Goal: Information Seeking & Learning: Compare options

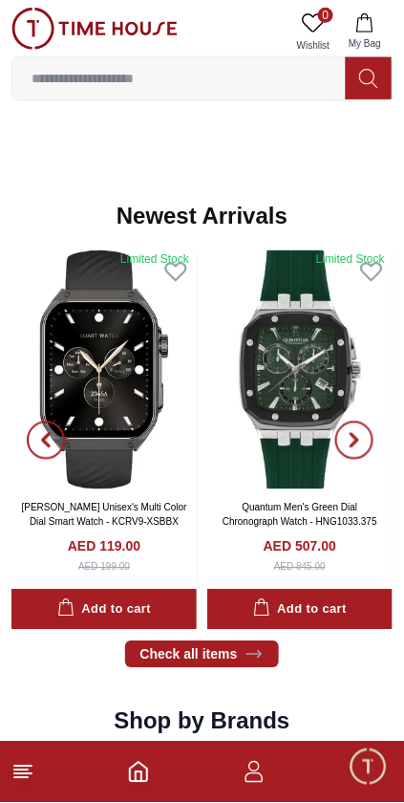
scroll to position [902, 0]
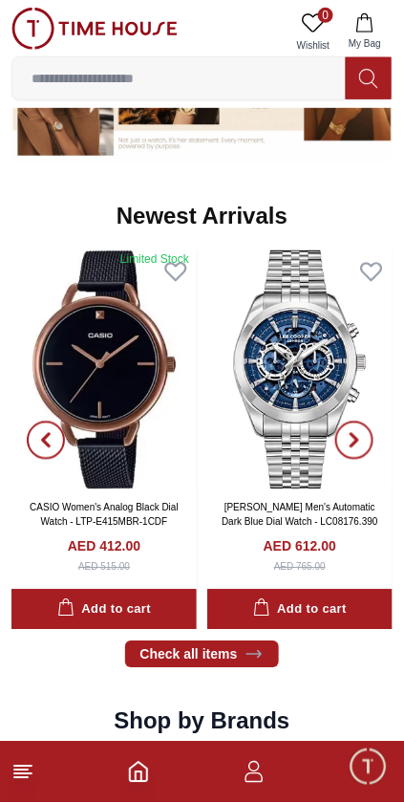
click at [312, 404] on img at bounding box center [301, 370] width 186 height 239
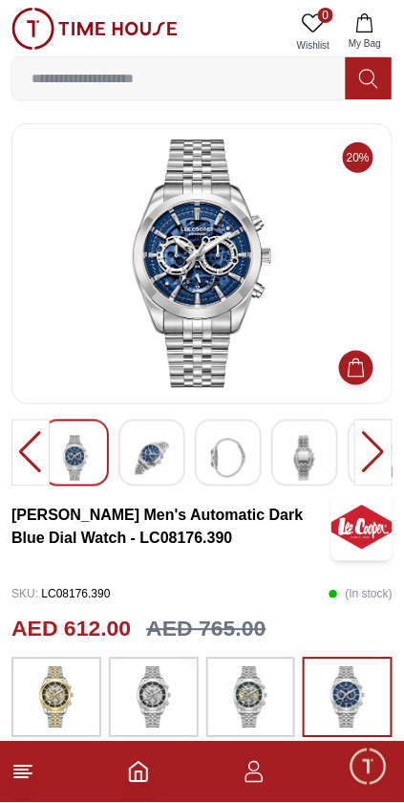
click at [159, 448] on img at bounding box center [152, 458] width 34 height 45
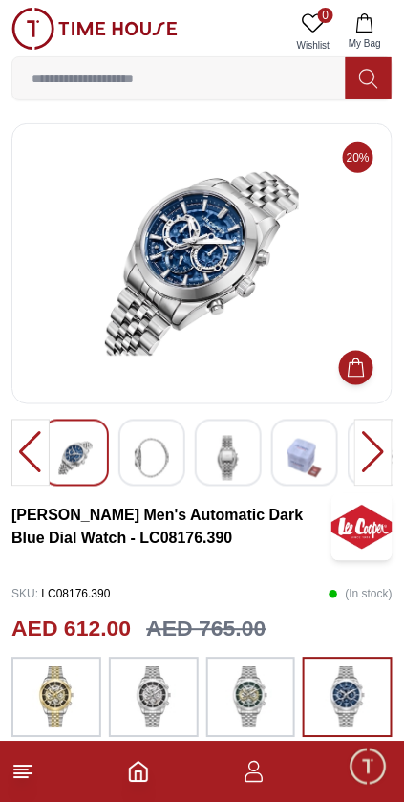
click at [176, 464] on div at bounding box center [152, 453] width 67 height 67
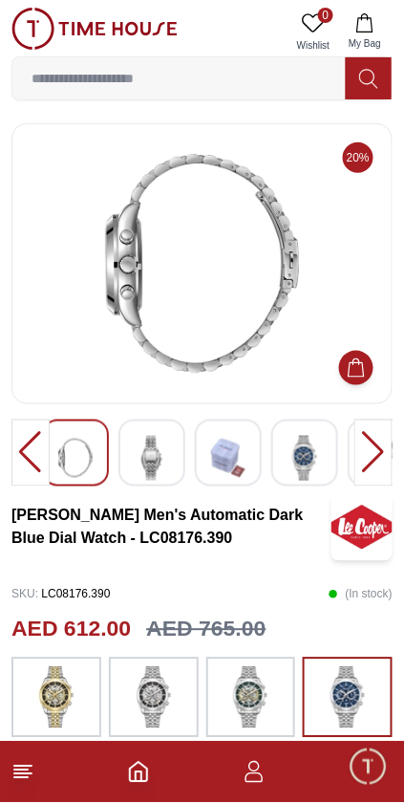
click at [316, 459] on img at bounding box center [305, 458] width 34 height 45
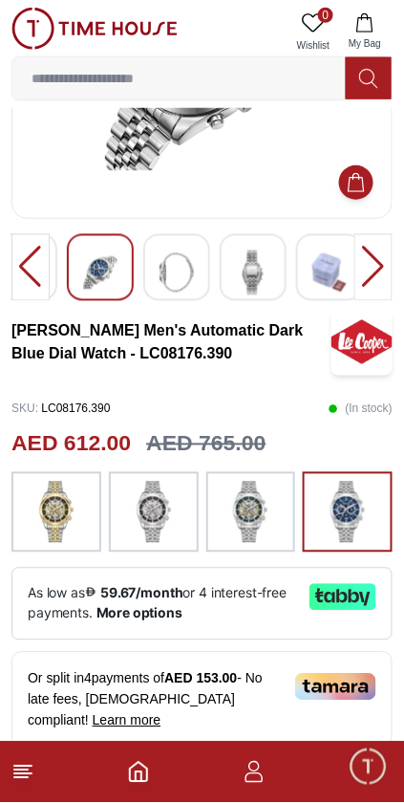
scroll to position [211, 0]
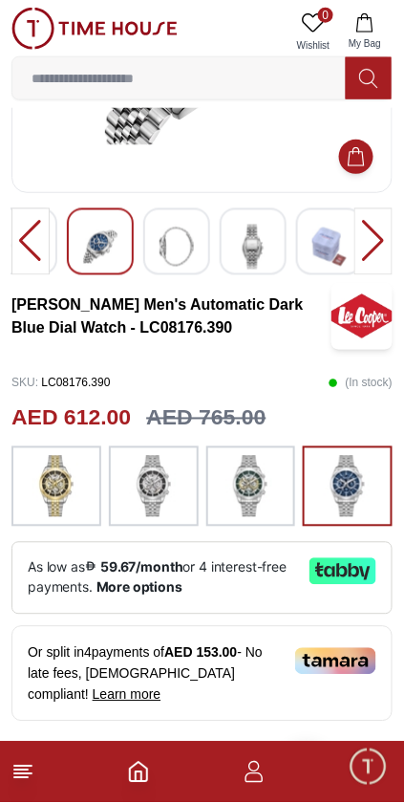
click at [83, 488] on div at bounding box center [56, 487] width 90 height 80
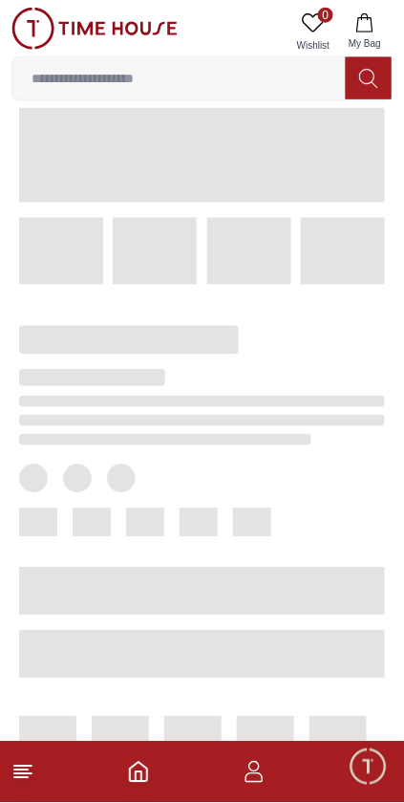
click at [170, 488] on div at bounding box center [202, 479] width 366 height 29
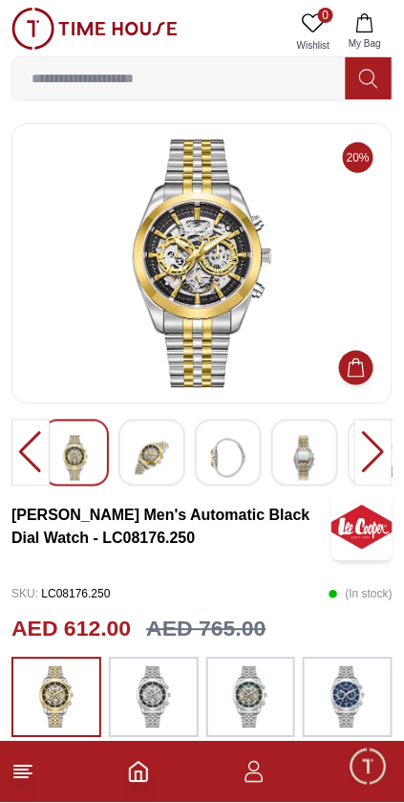
click at [174, 458] on div at bounding box center [152, 453] width 67 height 67
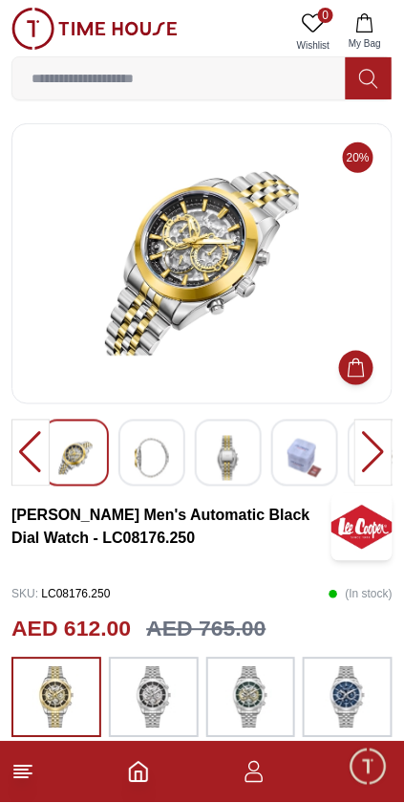
click at [234, 461] on img at bounding box center [228, 458] width 34 height 45
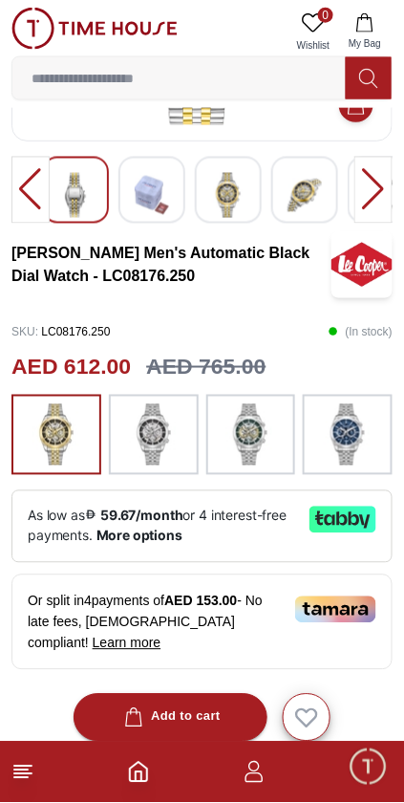
scroll to position [251, 0]
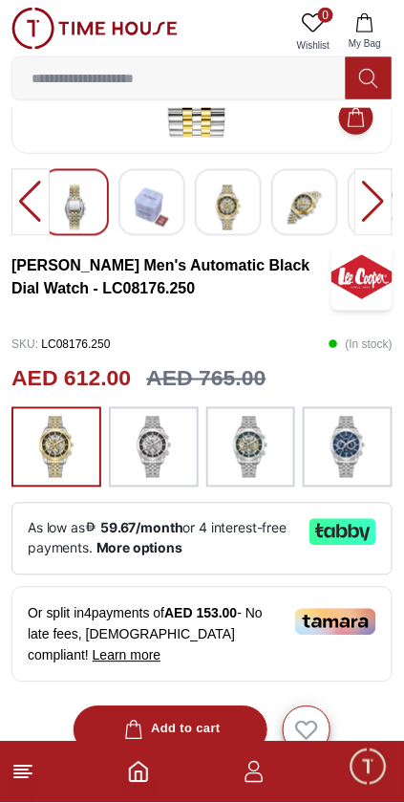
click at [271, 466] on img at bounding box center [251, 447] width 48 height 61
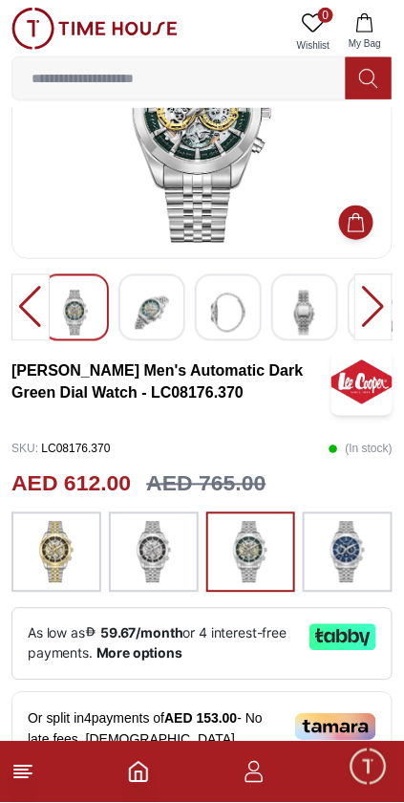
scroll to position [166, 0]
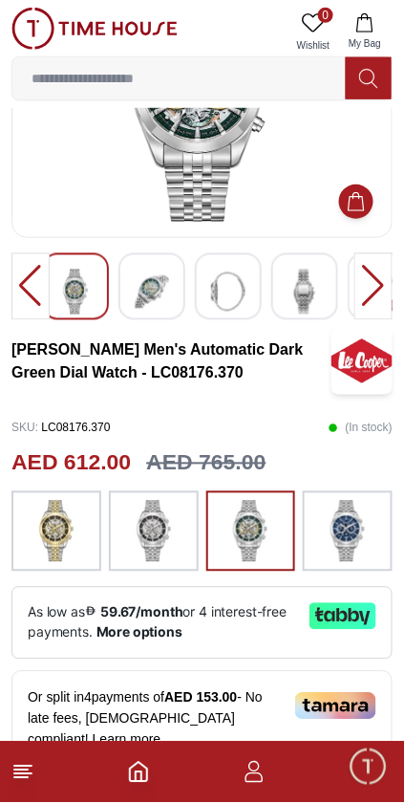
click at [354, 534] on img at bounding box center [348, 531] width 48 height 61
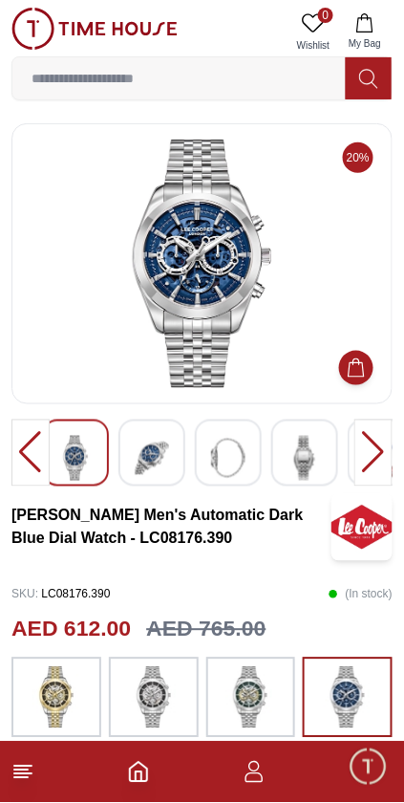
click at [370, 459] on div at bounding box center [374, 453] width 38 height 67
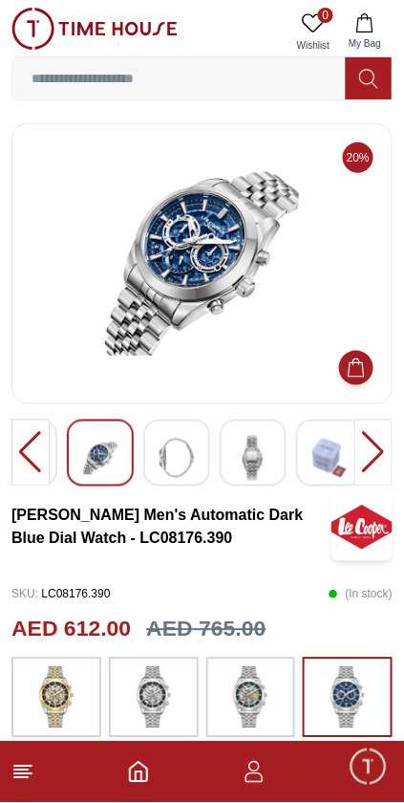
click at [375, 456] on div at bounding box center [374, 453] width 38 height 67
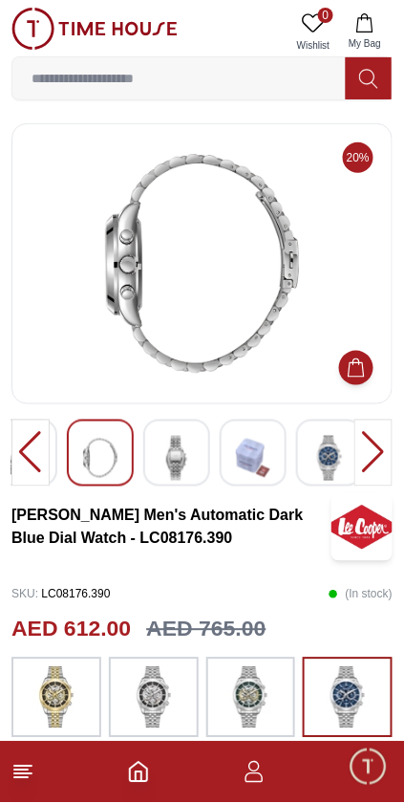
click at [370, 461] on div at bounding box center [374, 453] width 38 height 67
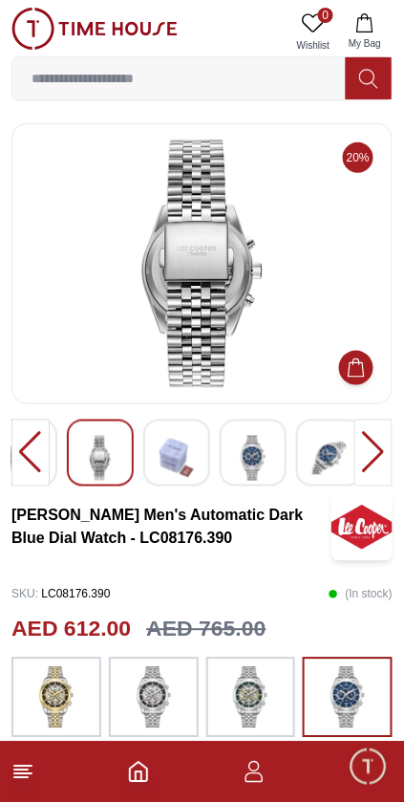
click at [367, 460] on div at bounding box center [374, 453] width 38 height 67
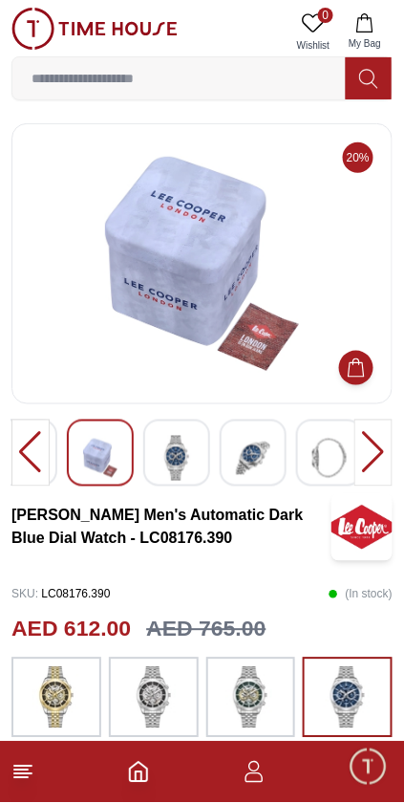
click at [366, 460] on div at bounding box center [374, 453] width 38 height 67
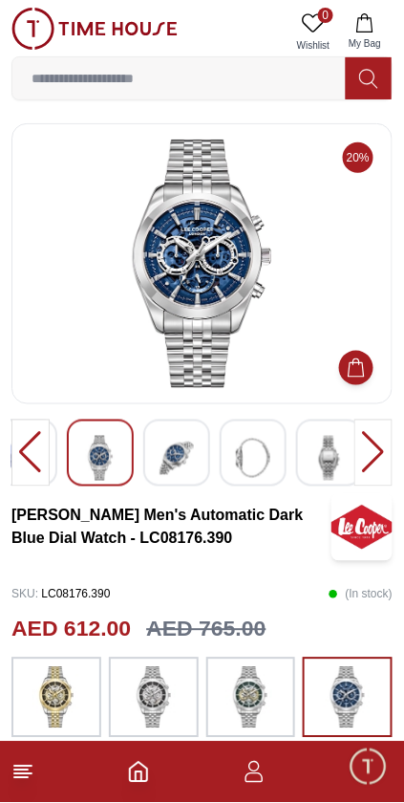
click at [366, 462] on div at bounding box center [374, 453] width 38 height 67
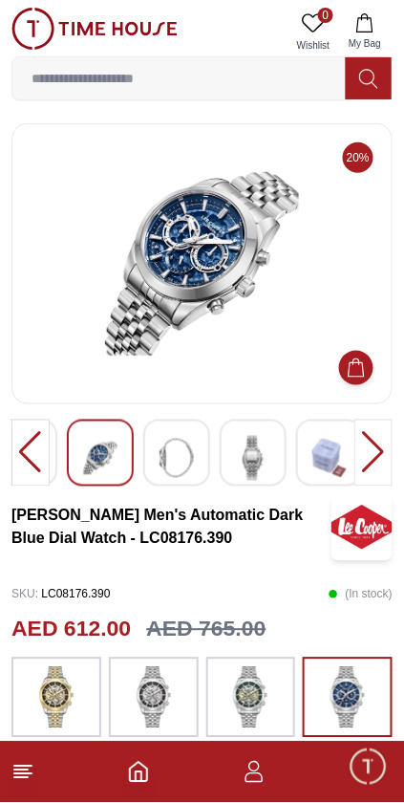
click at [376, 465] on div at bounding box center [374, 453] width 38 height 67
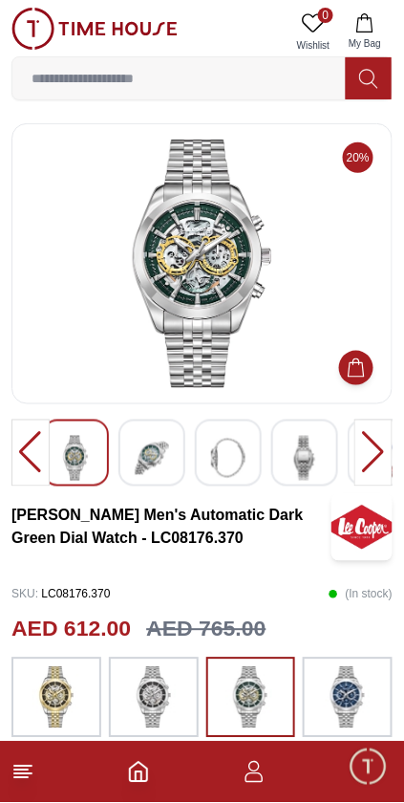
scroll to position [251, 0]
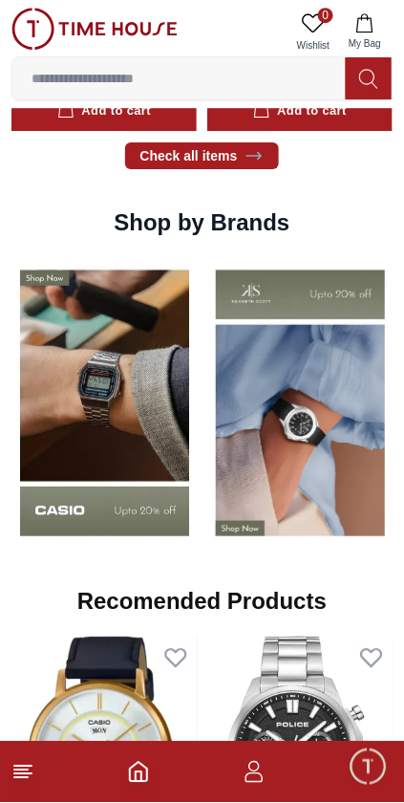
scroll to position [1405, 0]
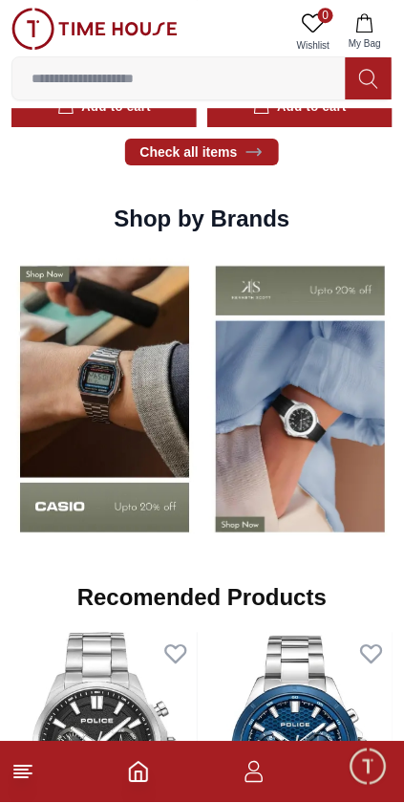
click at [153, 454] on img at bounding box center [104, 399] width 186 height 292
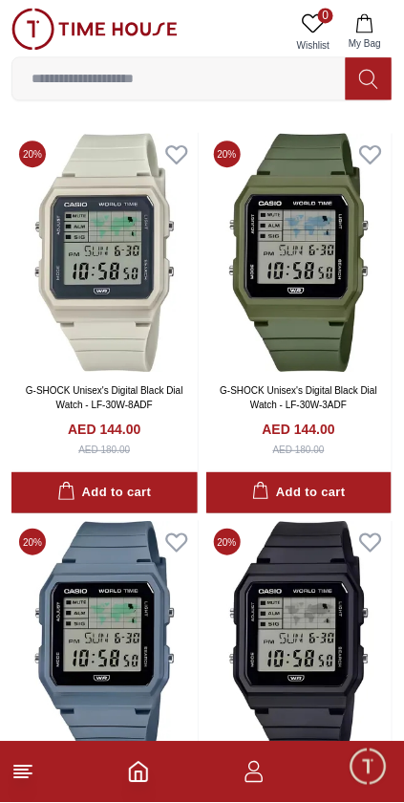
scroll to position [450, 0]
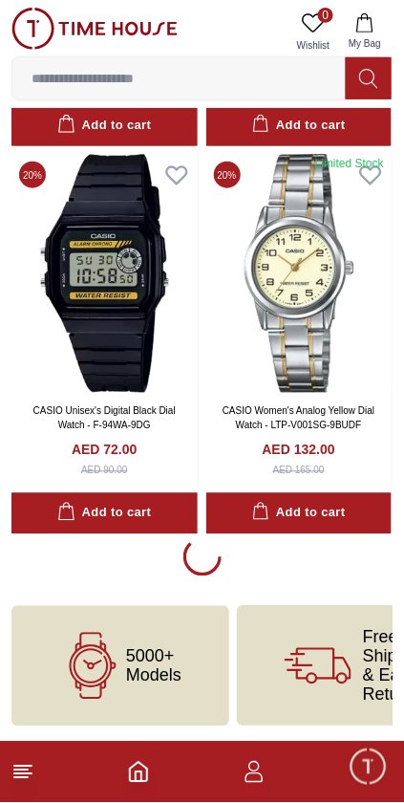
scroll to position [3908, 0]
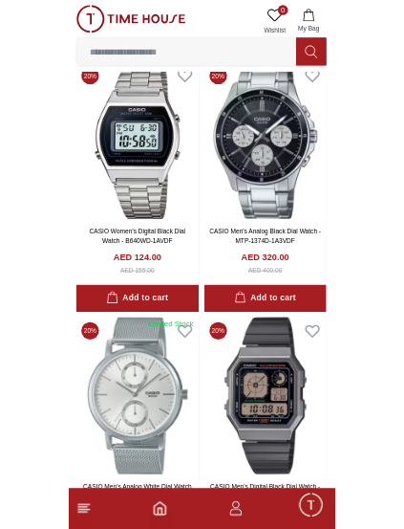
scroll to position [4354, 0]
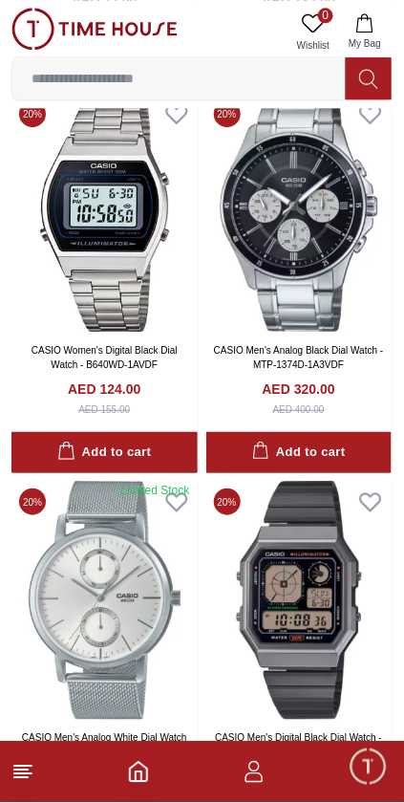
click at [251, 72] on input at bounding box center [179, 78] width 334 height 38
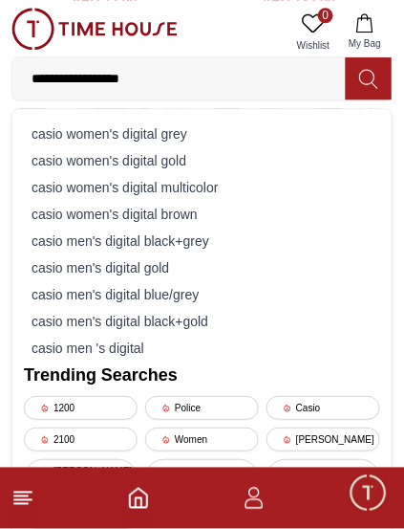
type input "**********"
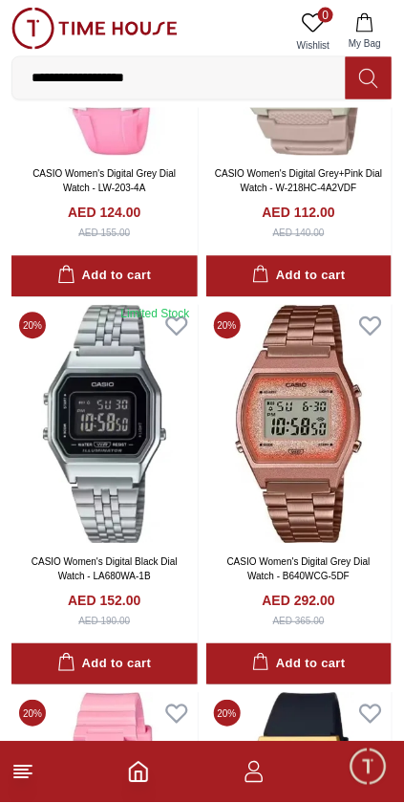
scroll to position [1817, 0]
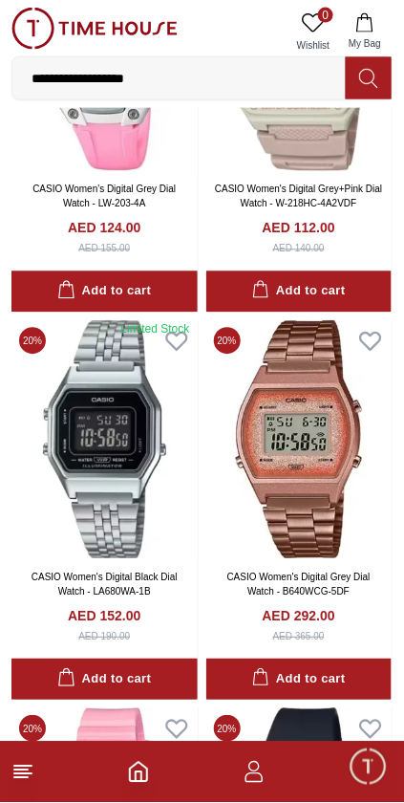
click at [310, 460] on img at bounding box center [300, 439] width 186 height 239
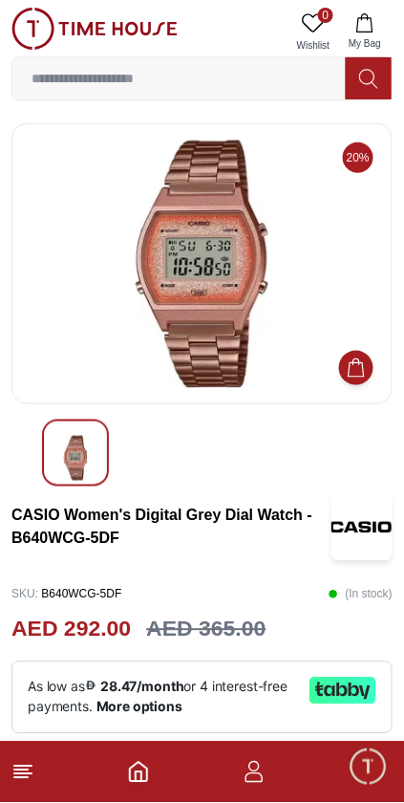
click at [245, 349] on img at bounding box center [202, 264] width 349 height 249
click at [94, 451] on div at bounding box center [75, 453] width 67 height 67
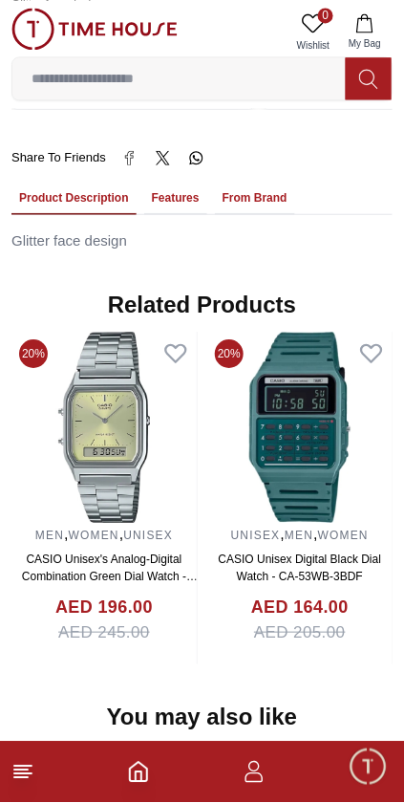
scroll to position [1180, 0]
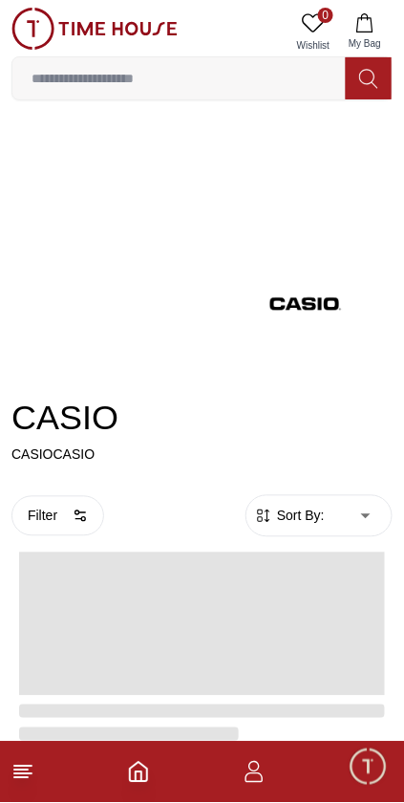
scroll to position [3540, 0]
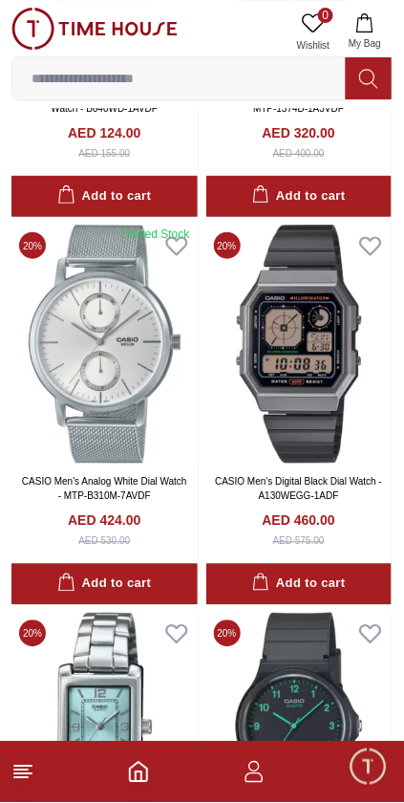
scroll to position [746, 0]
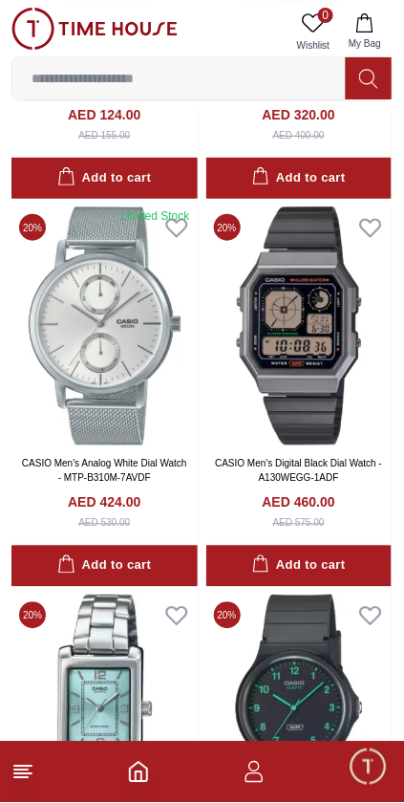
scroll to position [3904, 0]
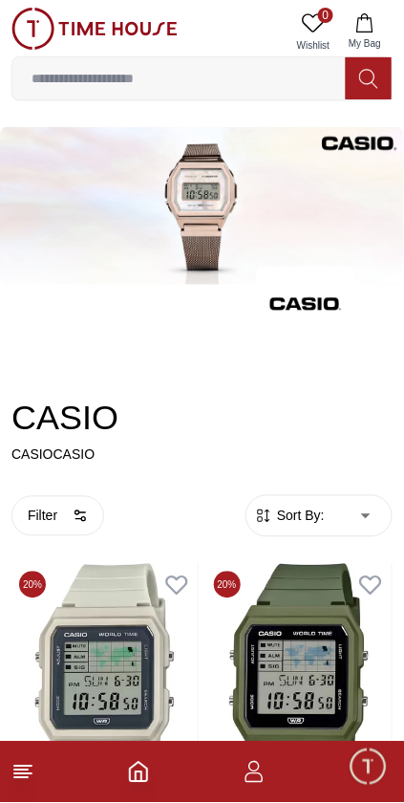
click at [259, 80] on input at bounding box center [179, 78] width 334 height 38
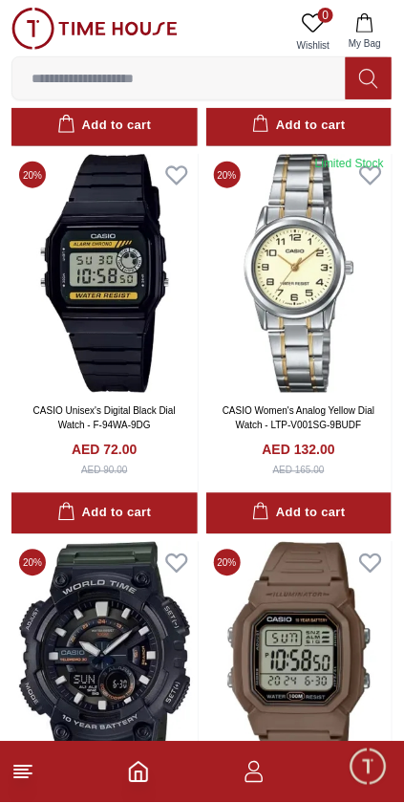
click at [148, 776] on icon "Home" at bounding box center [138, 772] width 23 height 23
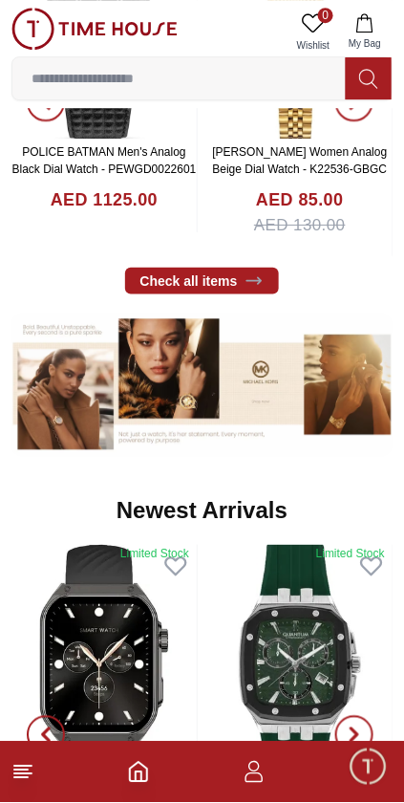
scroll to position [577, 0]
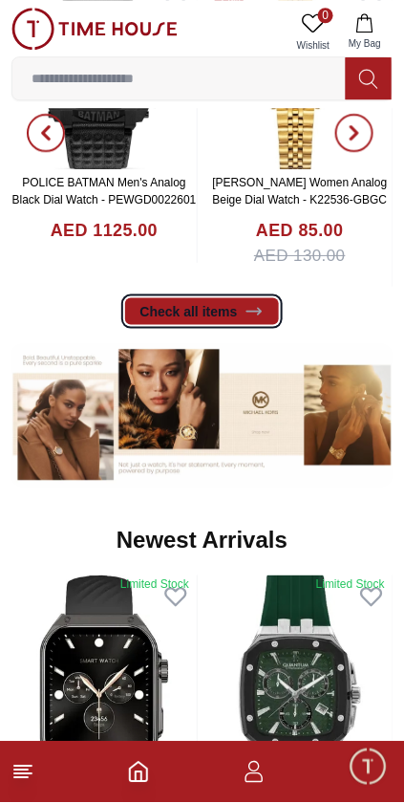
click at [248, 316] on icon at bounding box center [254, 311] width 19 height 19
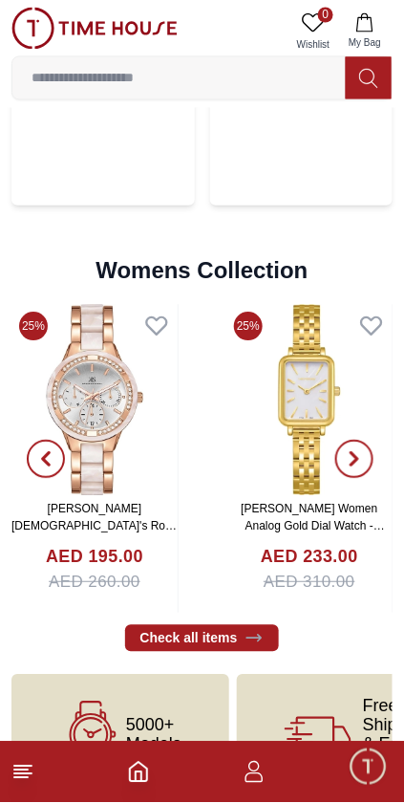
scroll to position [4207, 0]
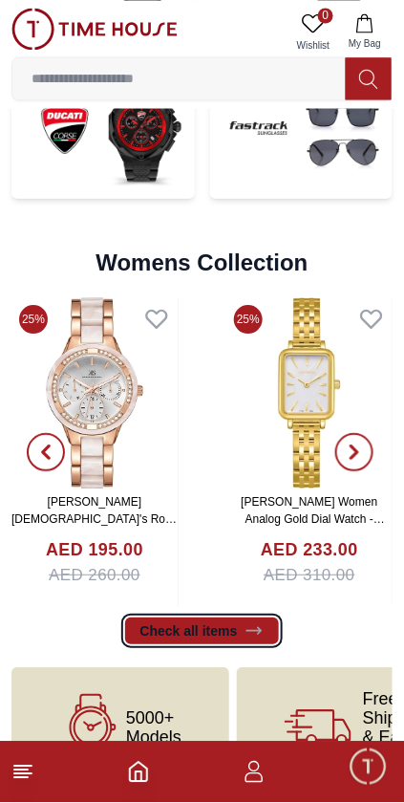
click at [245, 635] on icon at bounding box center [254, 632] width 19 height 19
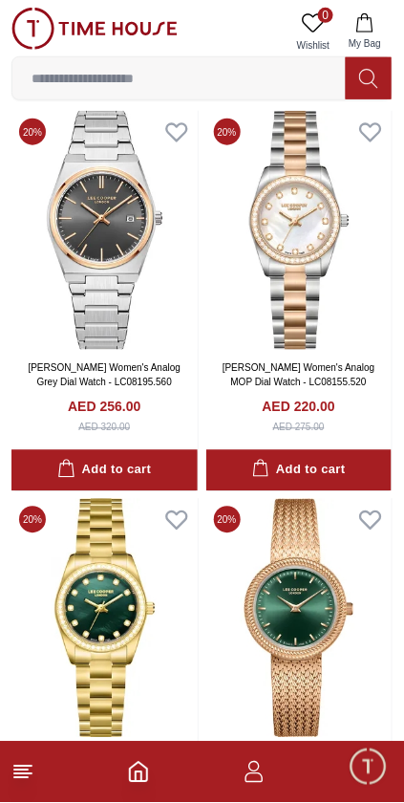
scroll to position [3193, 0]
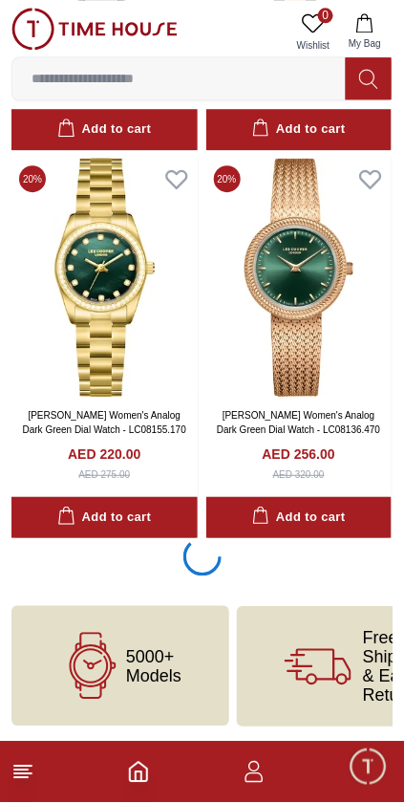
scroll to position [3540, 0]
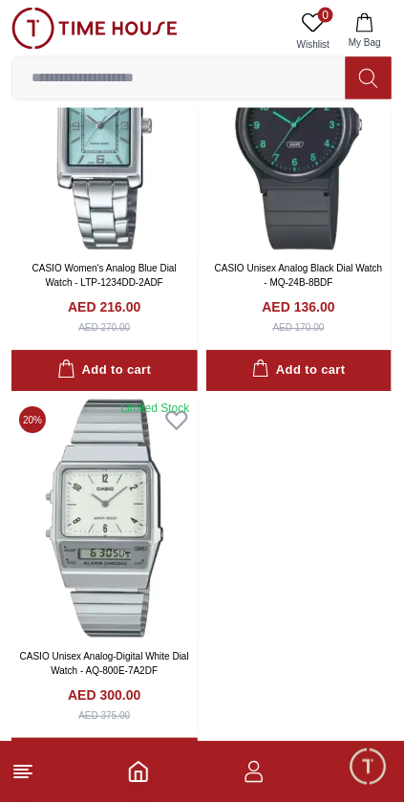
scroll to position [11267, 0]
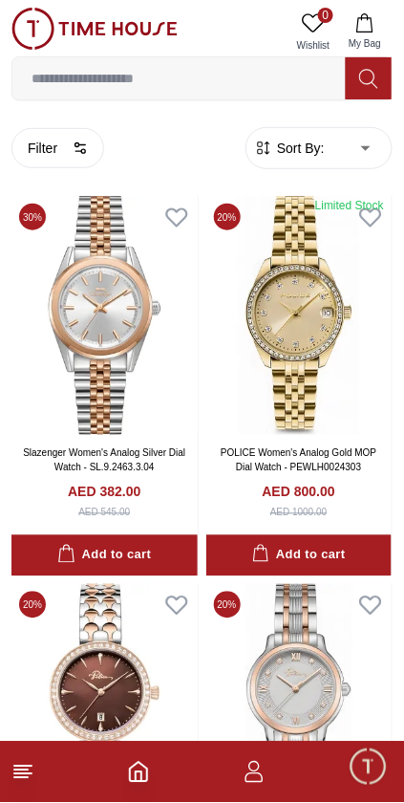
scroll to position [3536, 0]
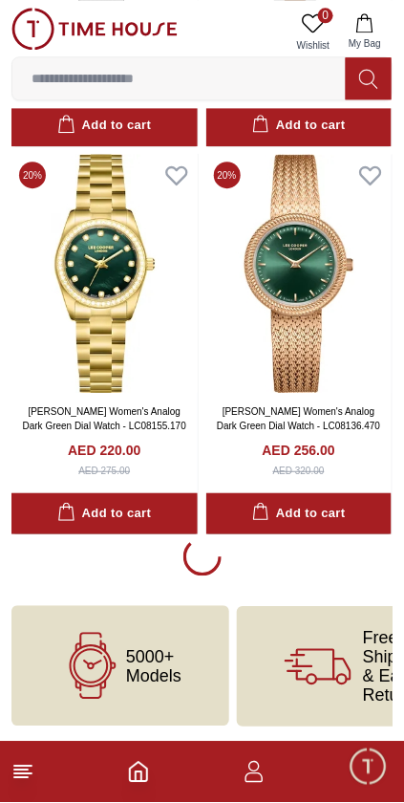
click at [148, 776] on icon "Home" at bounding box center [138, 772] width 23 height 23
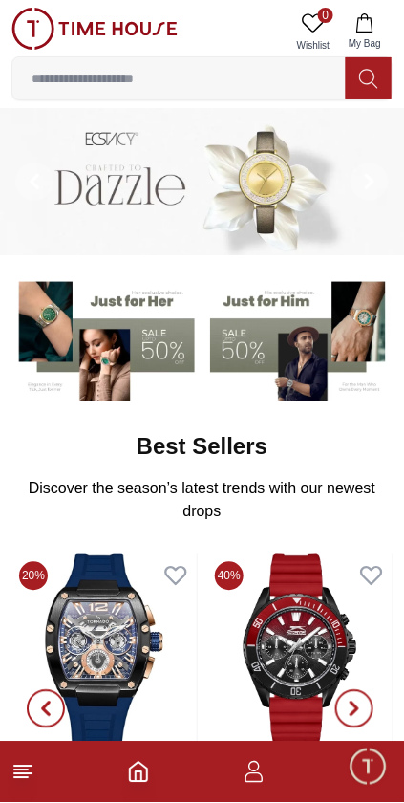
click at [128, 360] on img at bounding box center [103, 337] width 184 height 127
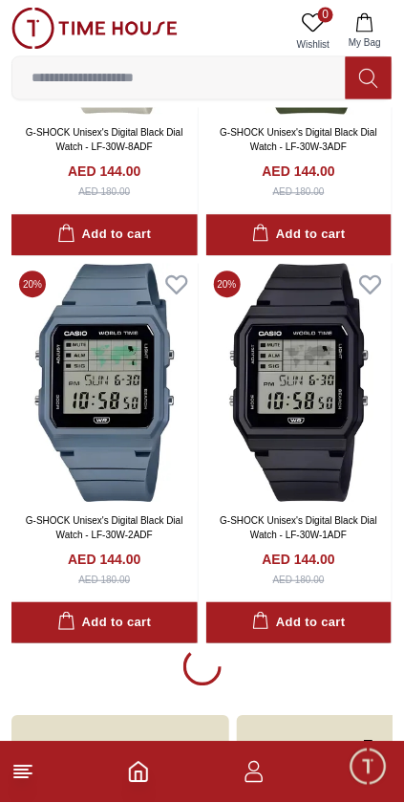
scroll to position [3422, 0]
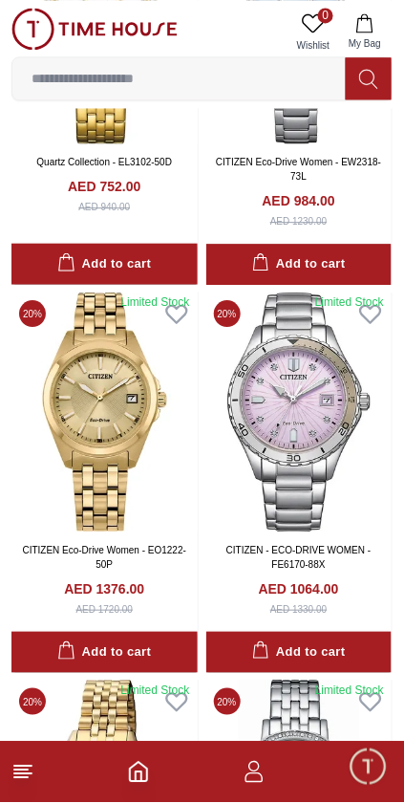
scroll to position [10366, 0]
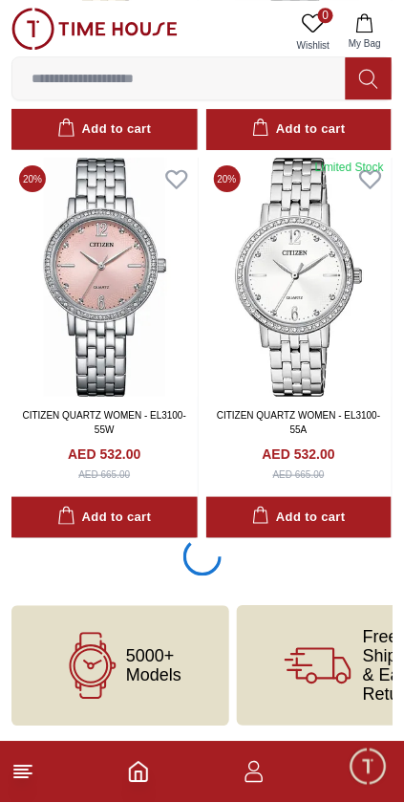
scroll to position [11287, 0]
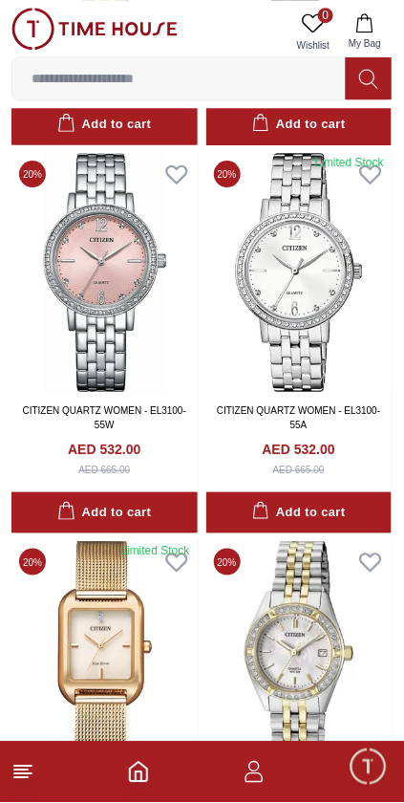
scroll to position [11284, 0]
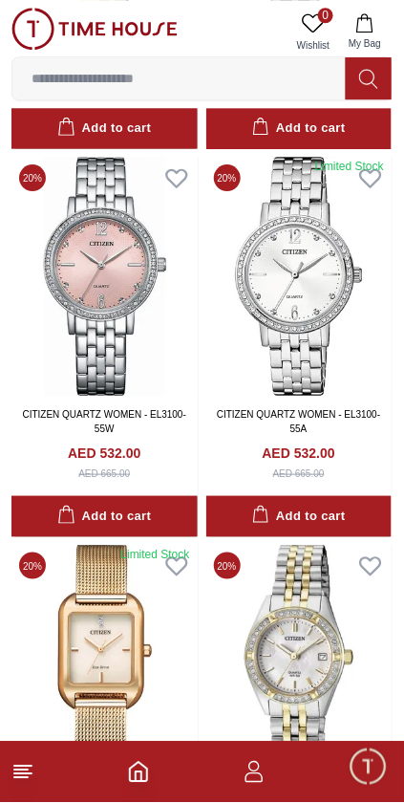
scroll to position [3422, 0]
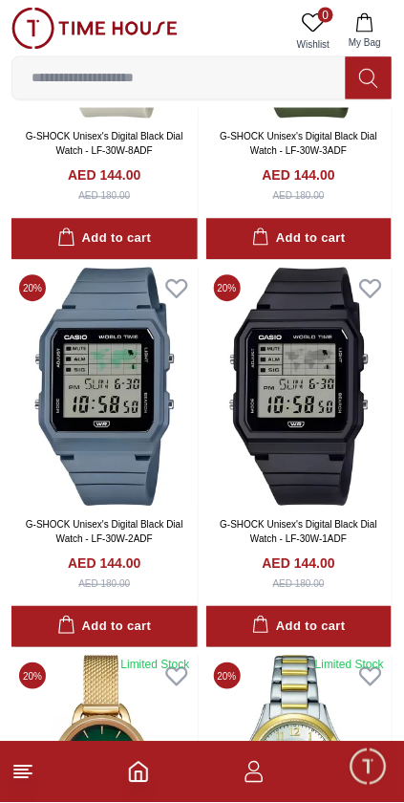
click at [146, 776] on icon "Home" at bounding box center [138, 772] width 17 height 19
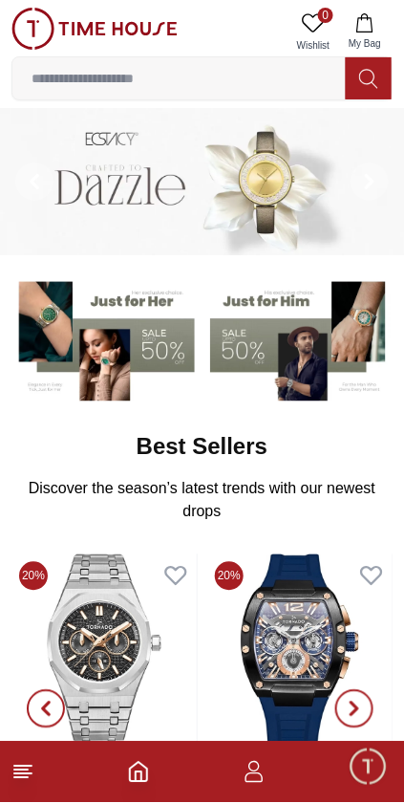
click at [30, 771] on icon at bounding box center [22, 772] width 23 height 23
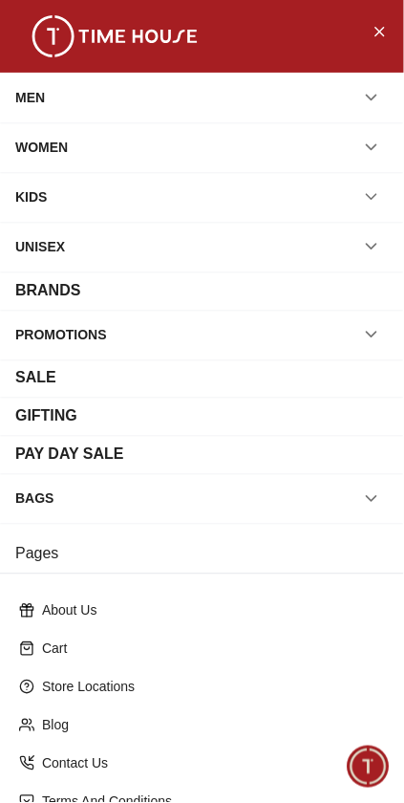
click at [376, 338] on icon "button" at bounding box center [371, 334] width 19 height 19
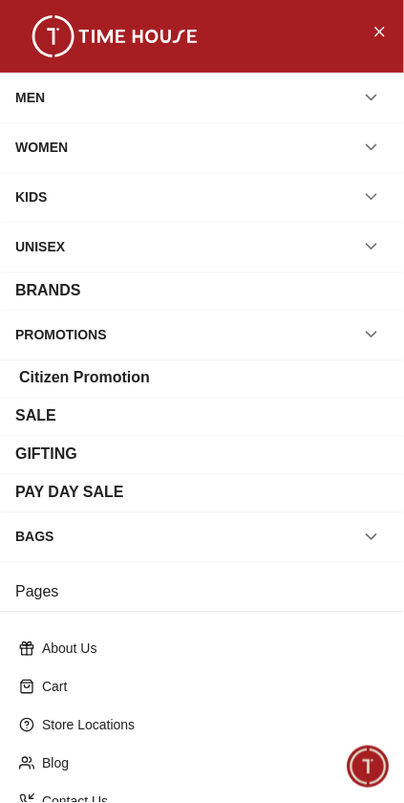
click at [370, 153] on icon "button" at bounding box center [371, 147] width 19 height 19
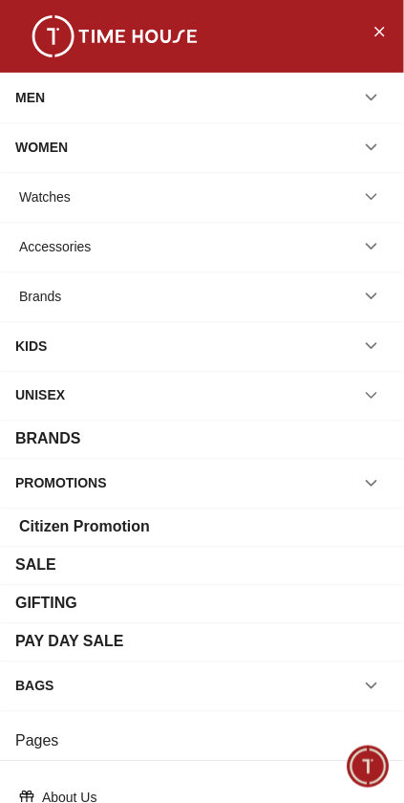
click at [364, 208] on button "button" at bounding box center [372, 197] width 34 height 34
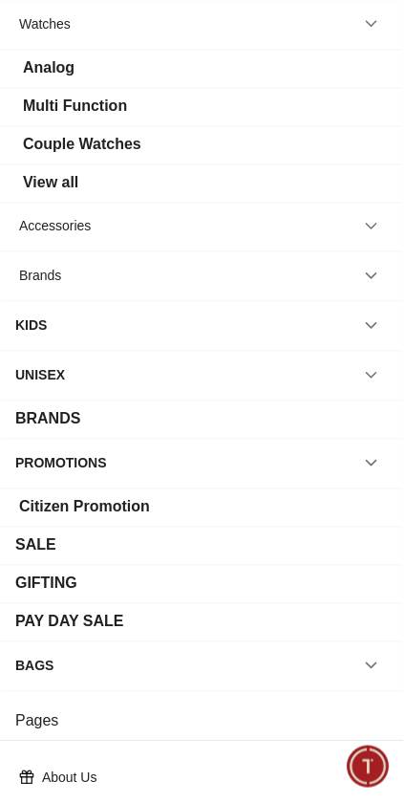
scroll to position [173, 0]
click at [371, 290] on button "button" at bounding box center [372, 276] width 34 height 34
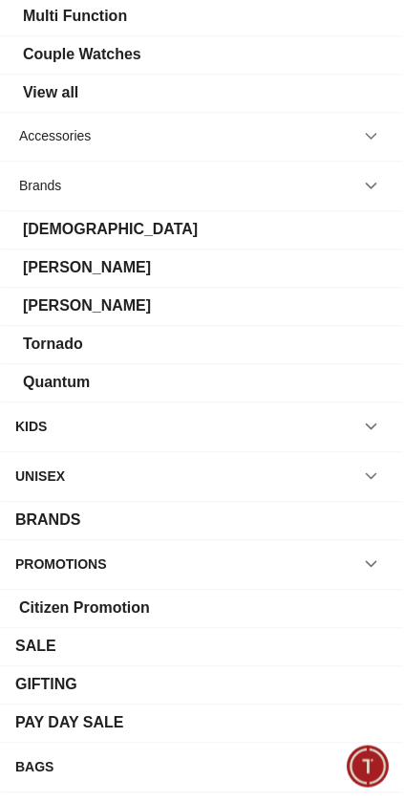
scroll to position [264, 0]
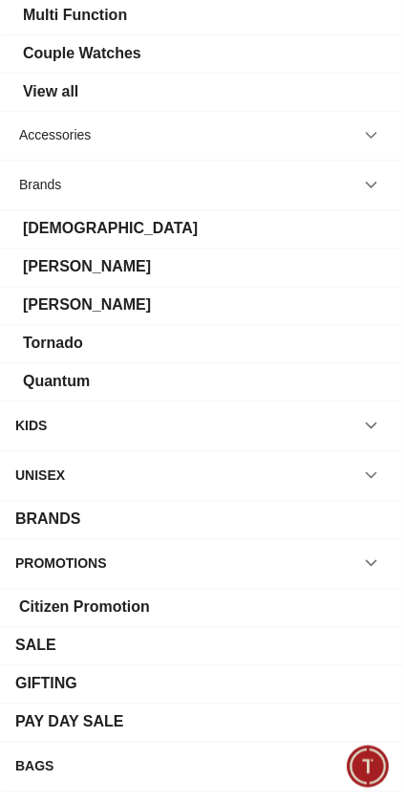
click at [232, 310] on div "[PERSON_NAME]" at bounding box center [202, 306] width 374 height 23
click at [139, 317] on div "[PERSON_NAME]" at bounding box center [202, 306] width 404 height 38
click at [117, 312] on div "[PERSON_NAME]" at bounding box center [87, 306] width 128 height 23
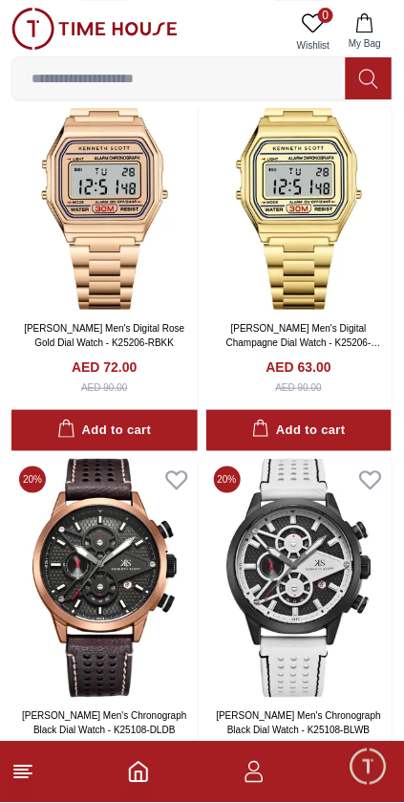
scroll to position [3747, 0]
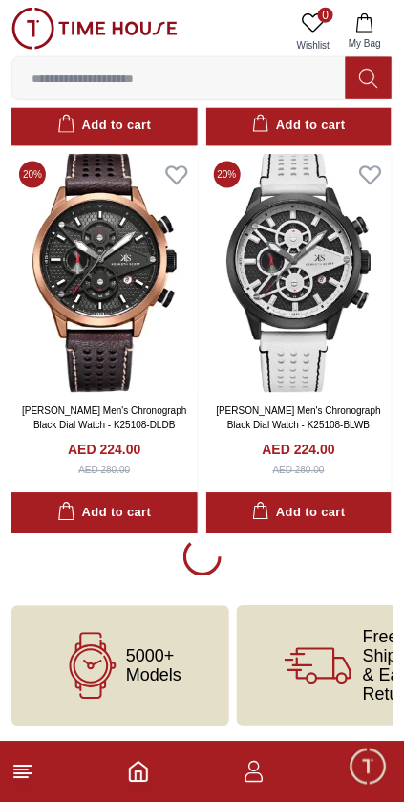
scroll to position [4042, 0]
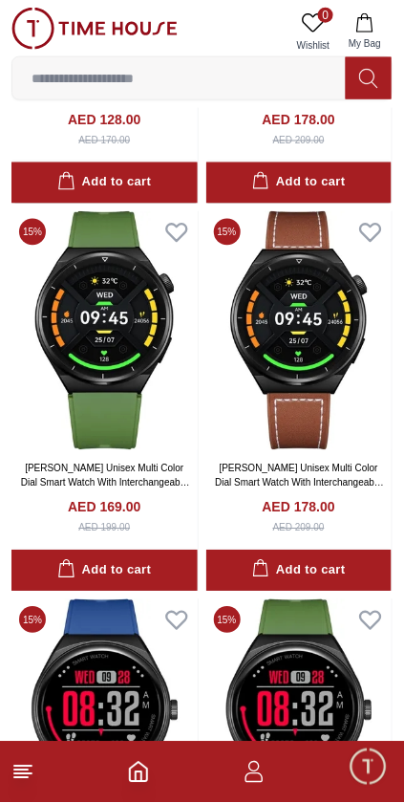
scroll to position [9420, 0]
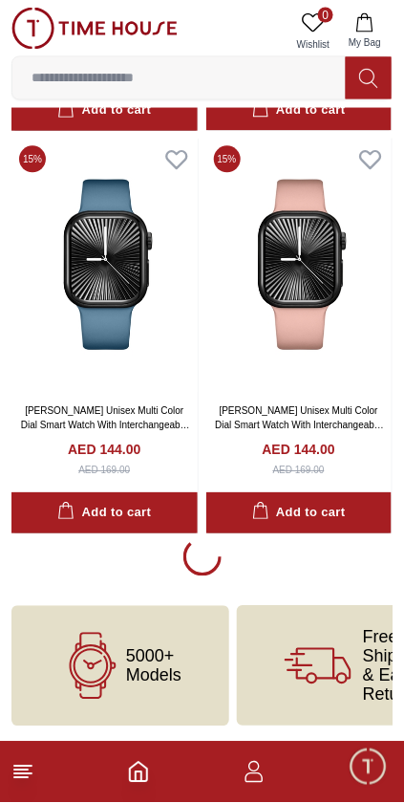
scroll to position [11848, 0]
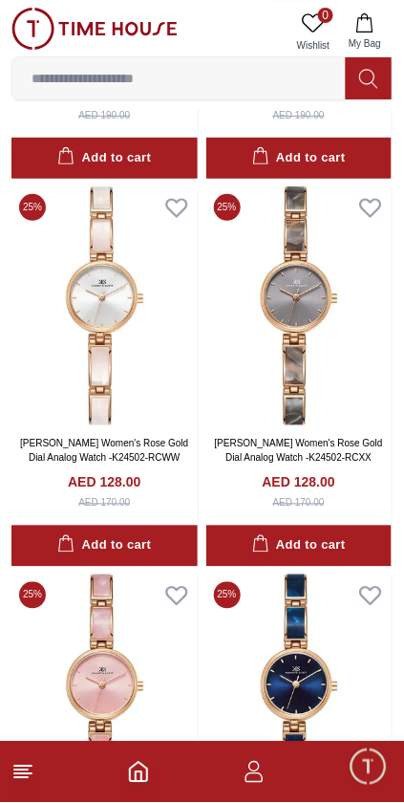
scroll to position [11848, 0]
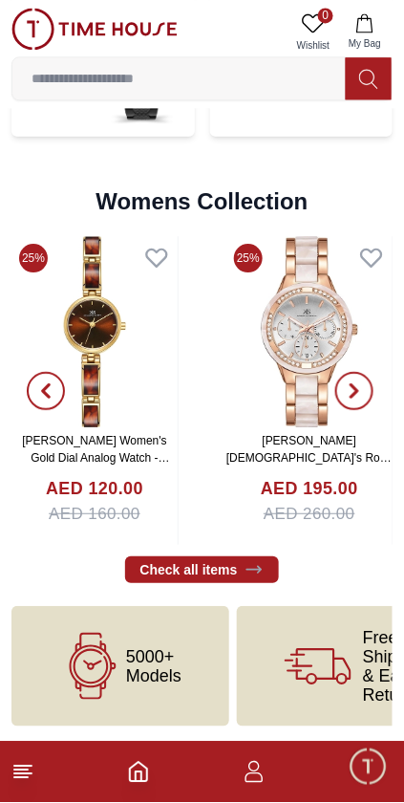
scroll to position [1405, 0]
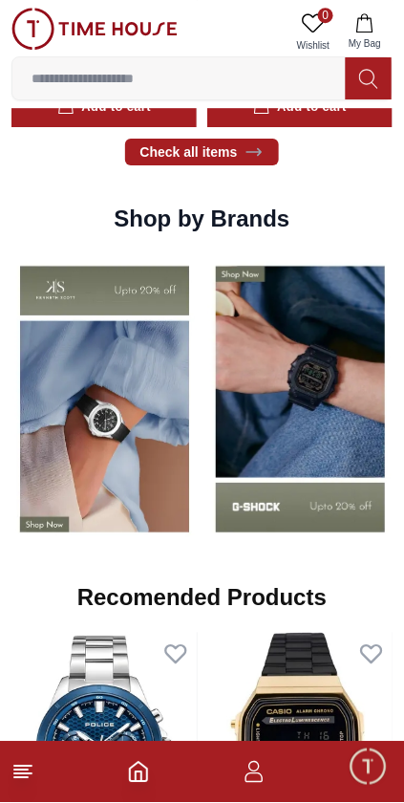
click at [338, 432] on img at bounding box center [301, 399] width 186 height 292
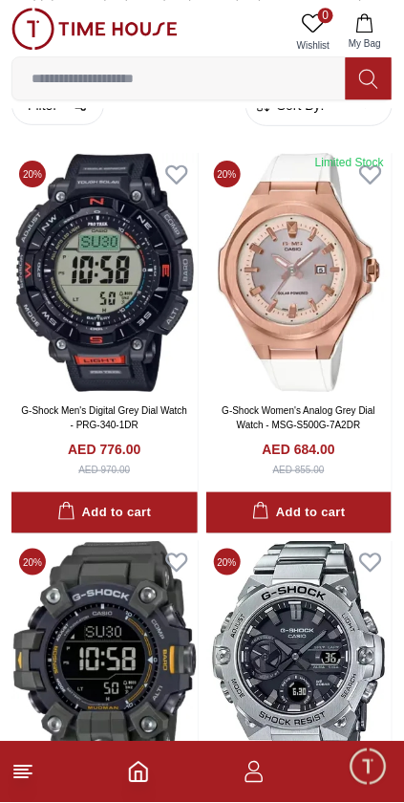
scroll to position [538, 0]
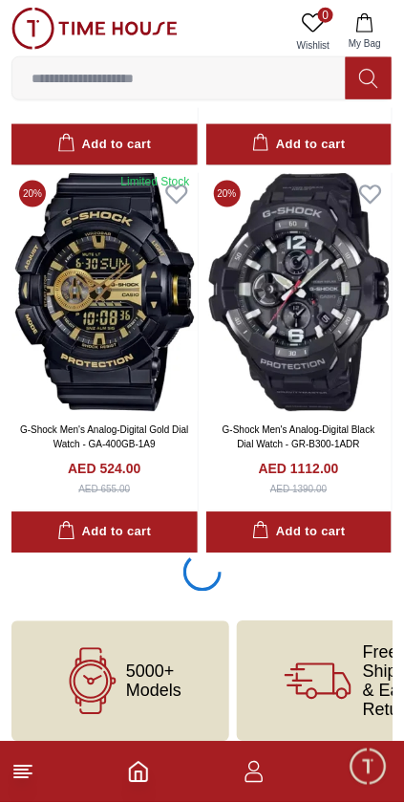
scroll to position [4026, 0]
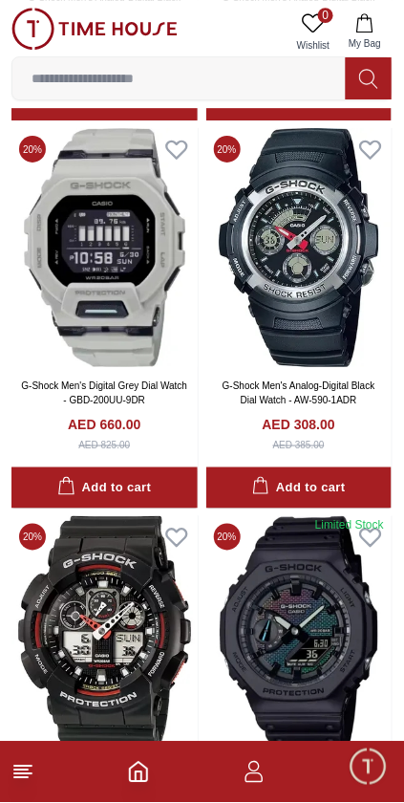
scroll to position [6014, 0]
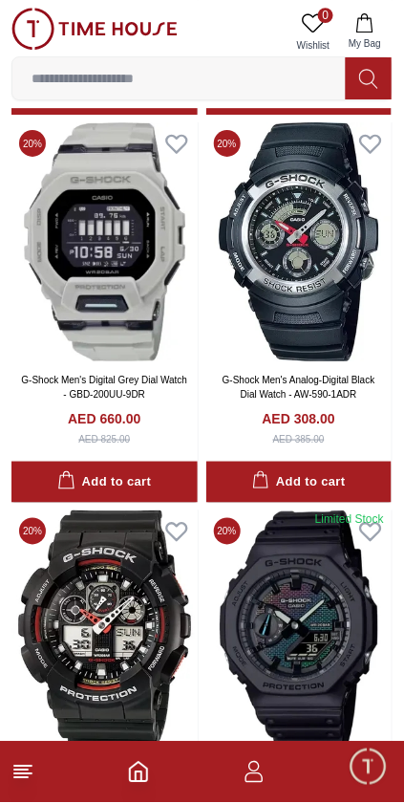
scroll to position [4503, 0]
